Goal: Register for event/course

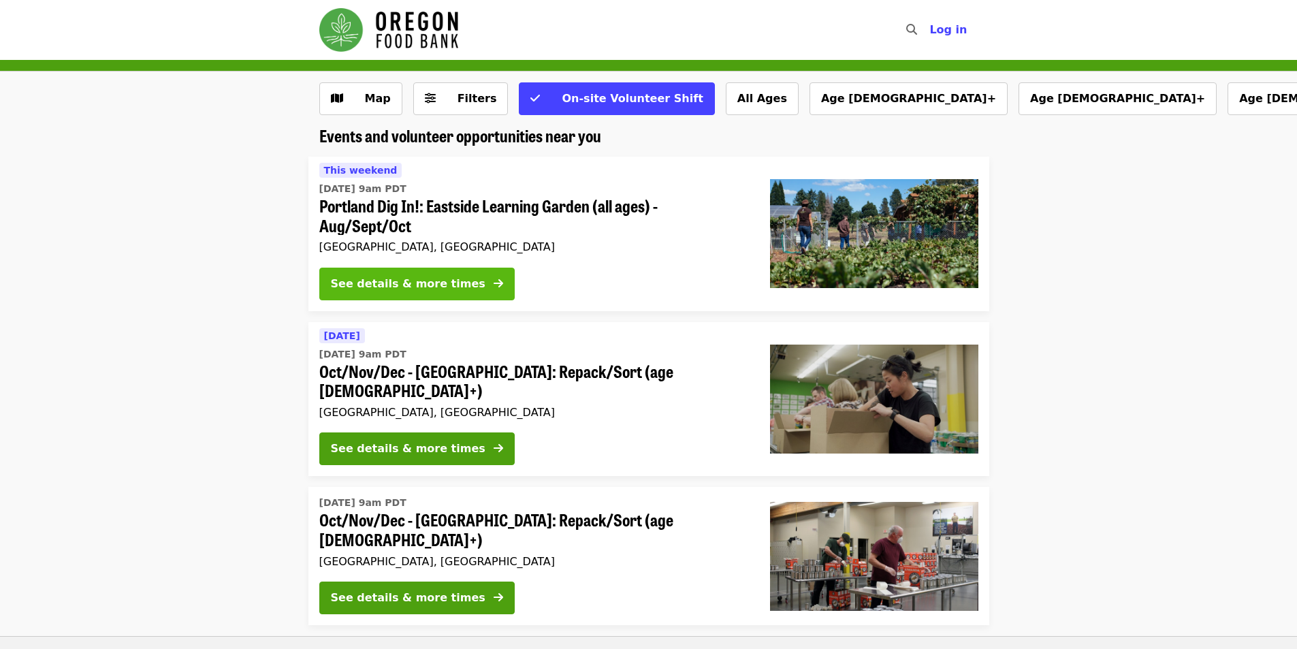
click at [455, 286] on button "See details & more times" at bounding box center [416, 284] width 195 height 33
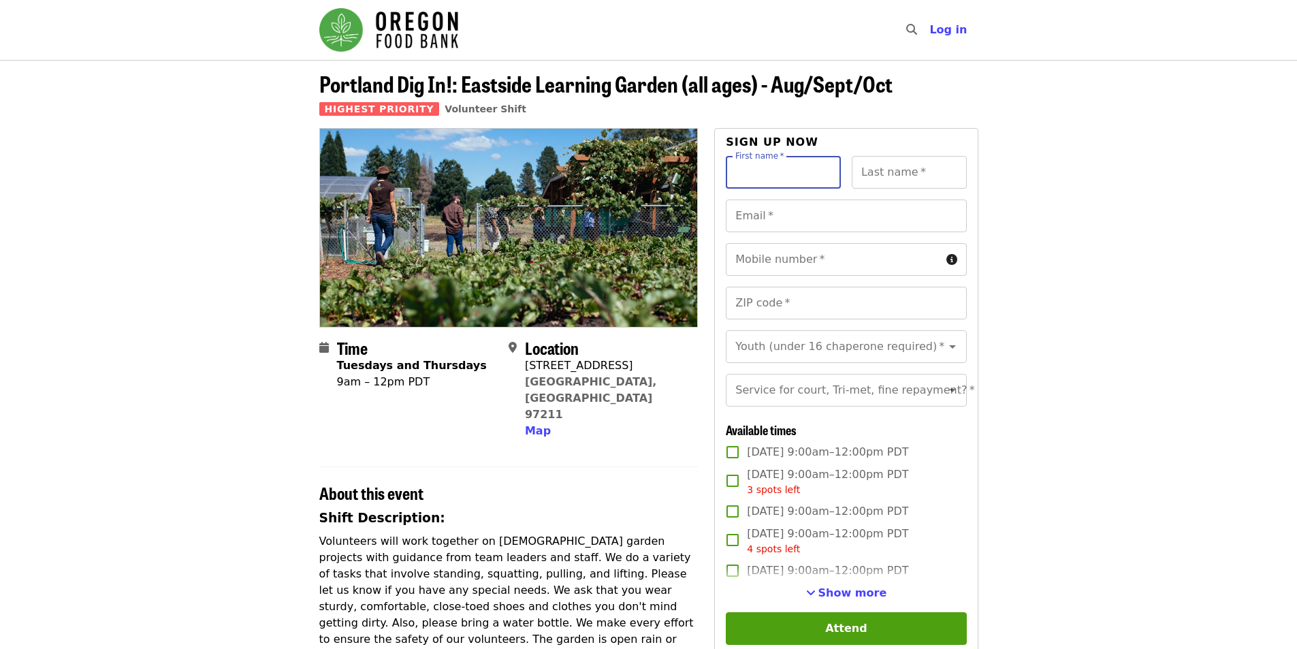
click at [798, 187] on input "First name   *" at bounding box center [783, 172] width 115 height 33
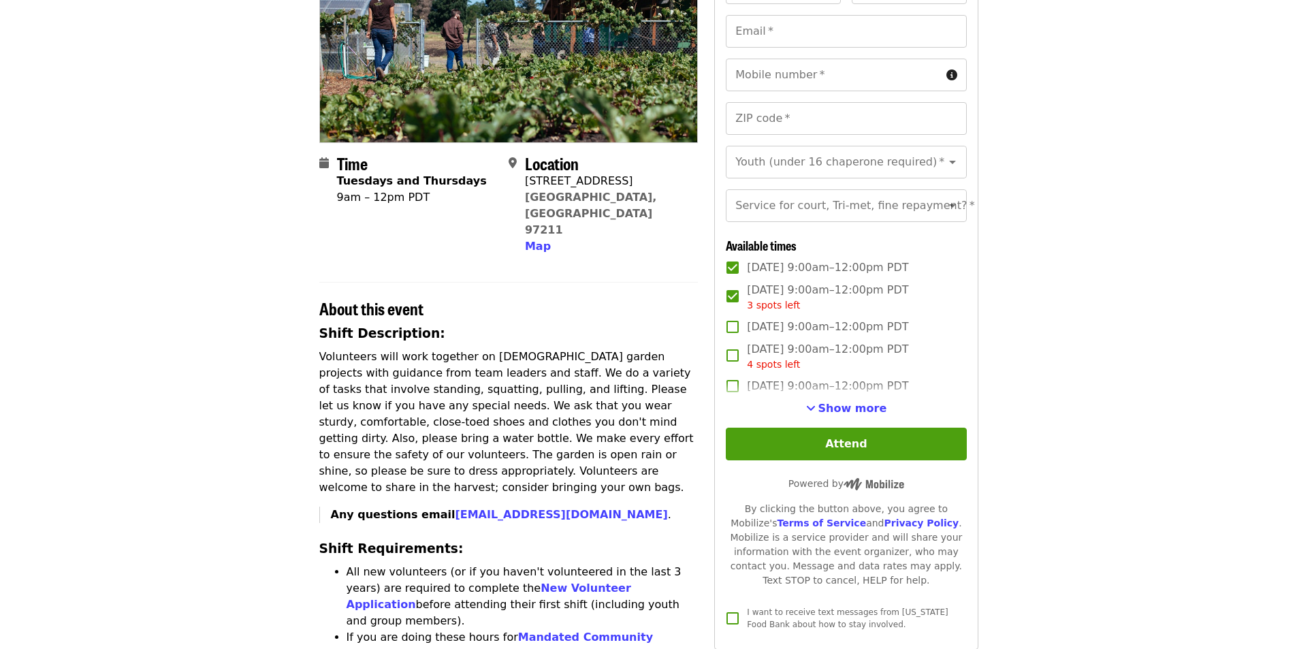
scroll to position [204, 0]
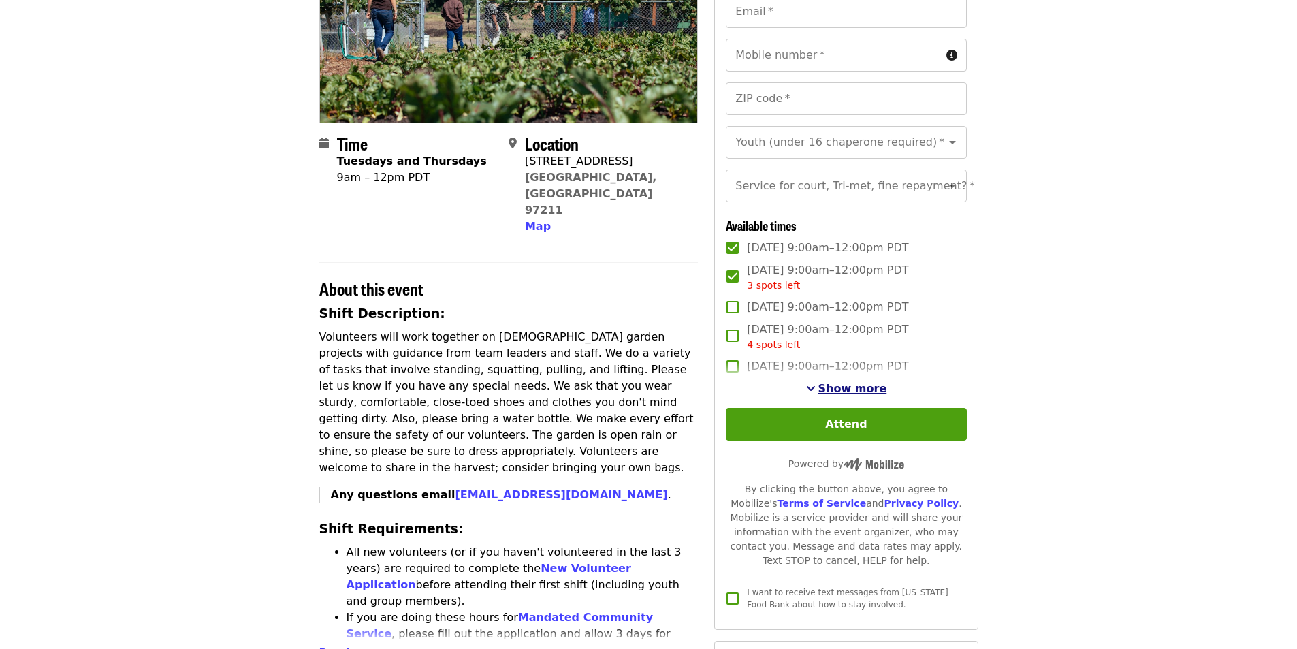
click at [813, 394] on span "See more timeslots" at bounding box center [811, 388] width 10 height 11
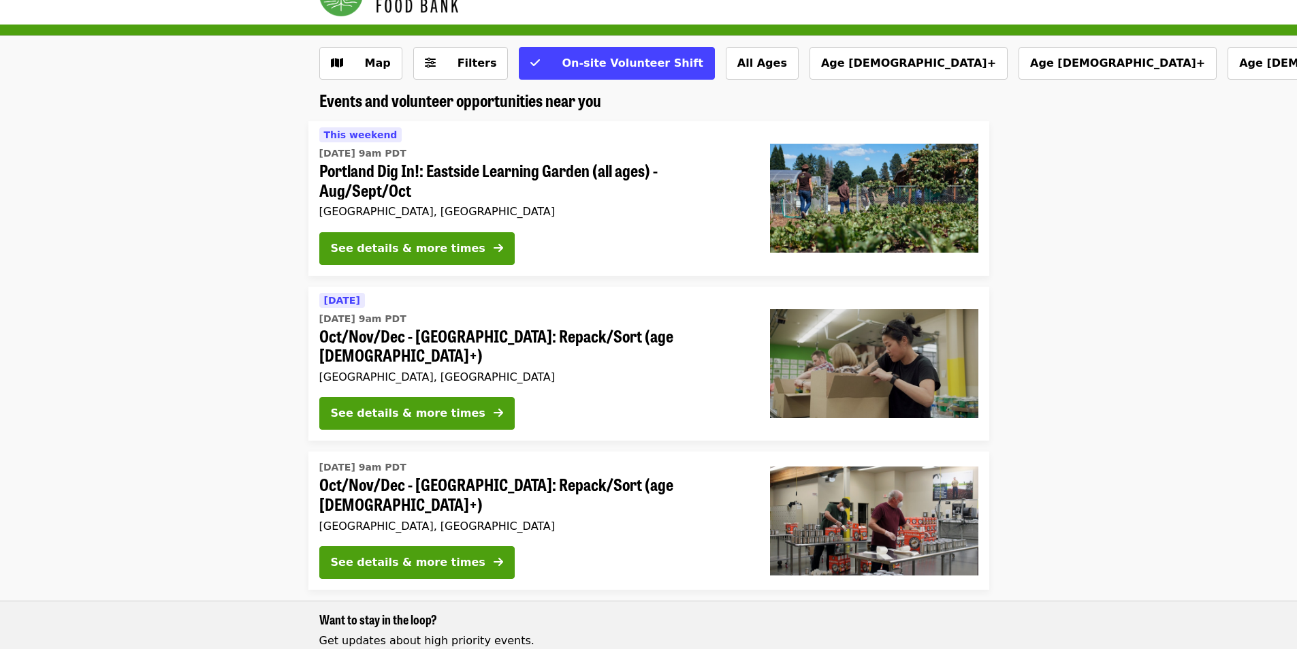
scroll to position [68, 0]
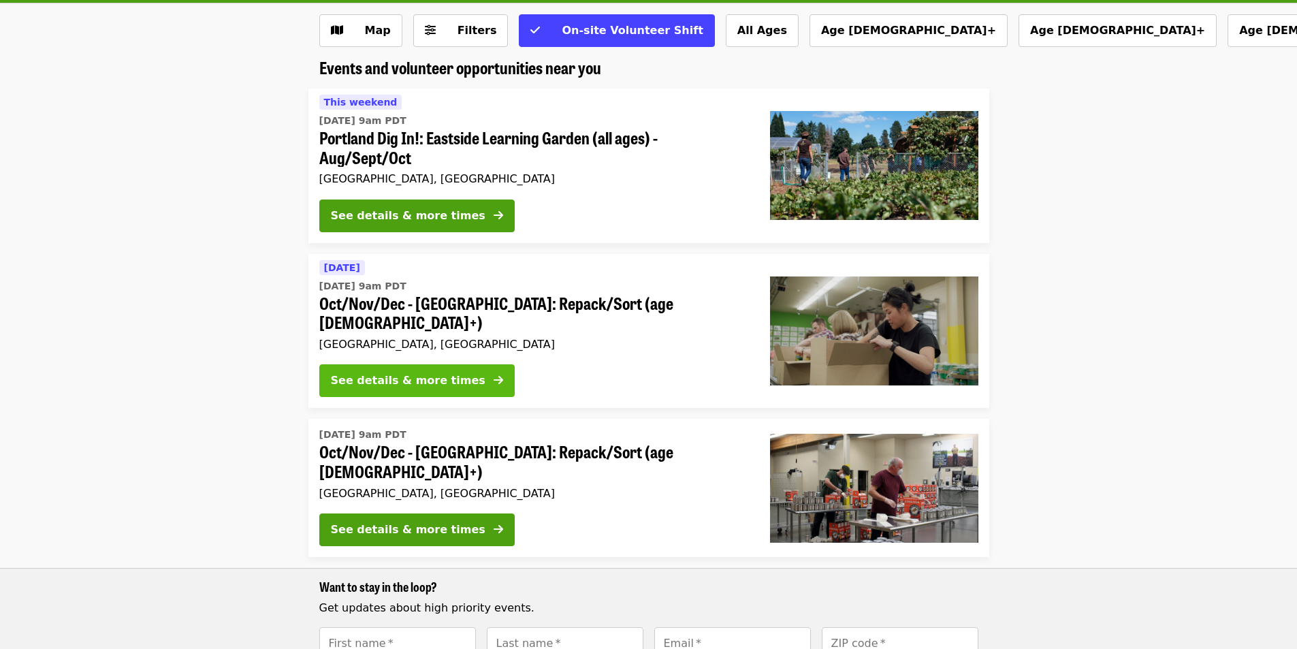
click at [432, 373] on div "See details & more times" at bounding box center [408, 381] width 155 height 16
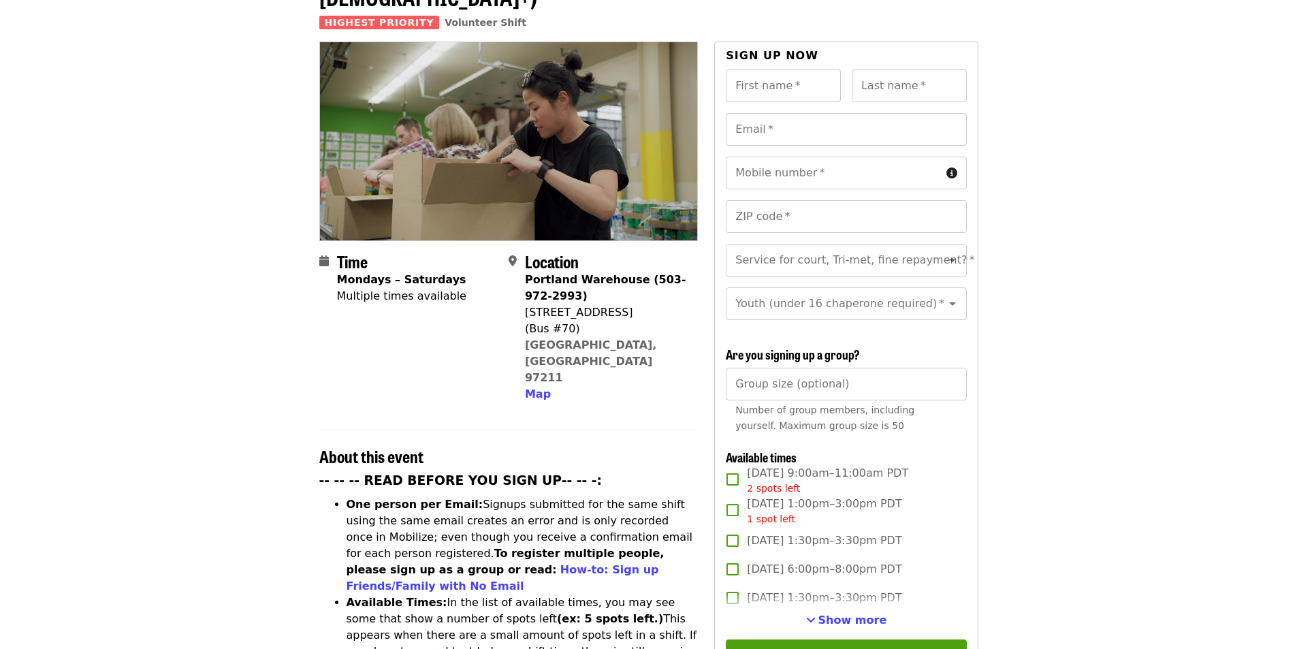
scroll to position [136, 0]
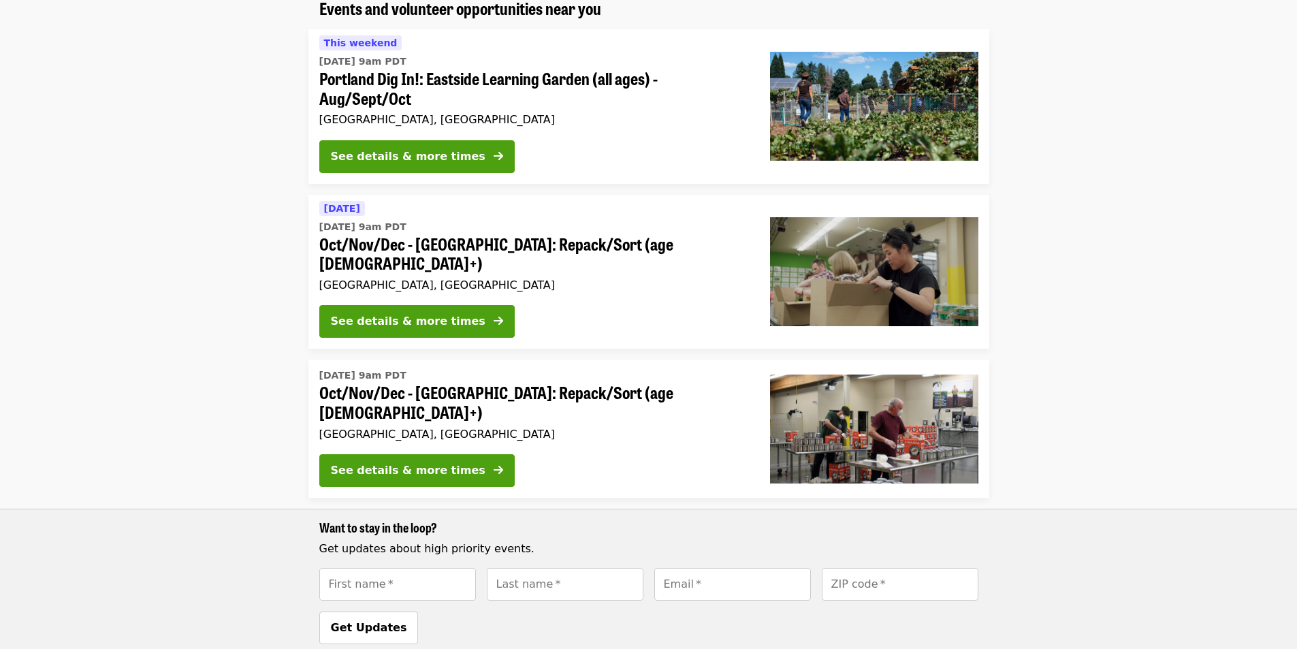
scroll to position [136, 0]
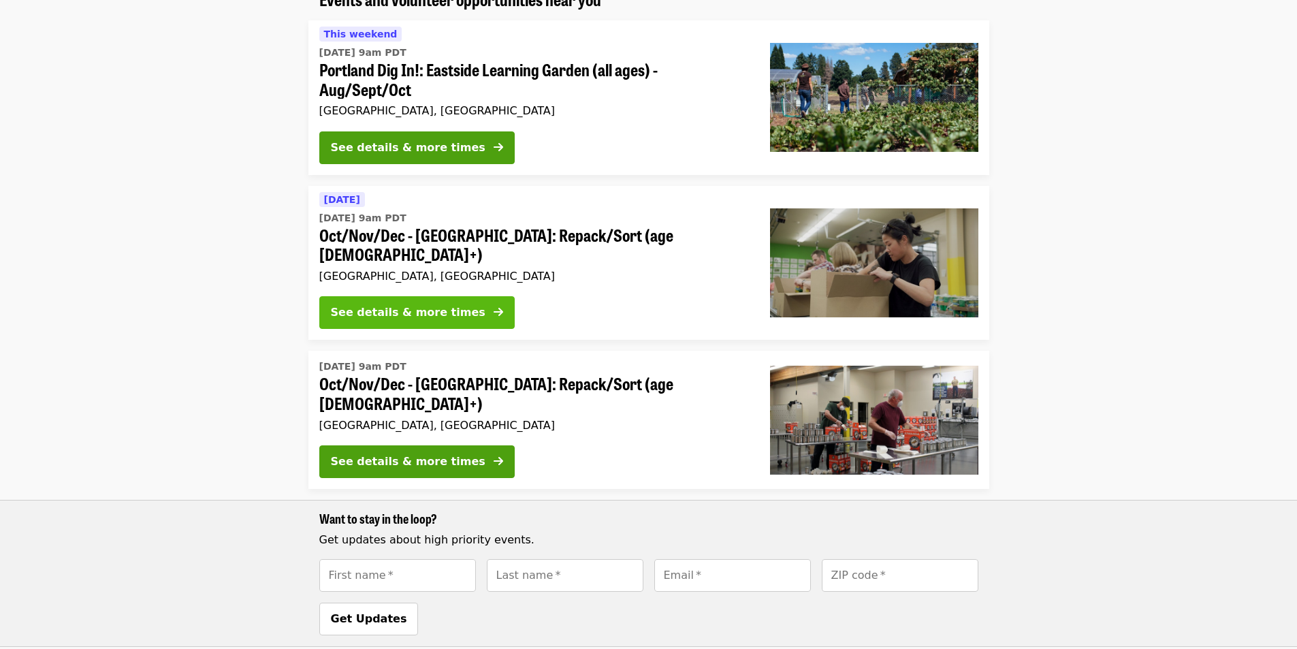
click at [457, 296] on button "See details & more times" at bounding box center [416, 312] width 195 height 33
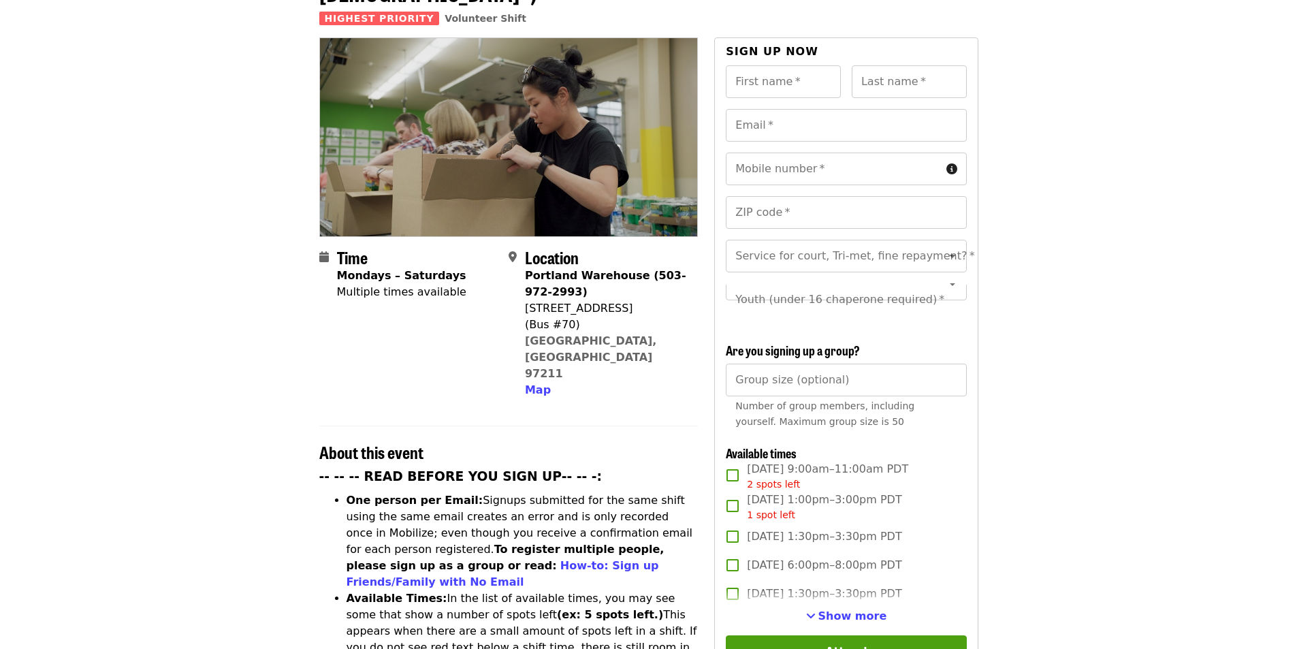
scroll to position [136, 0]
